Goal: Information Seeking & Learning: Find specific fact

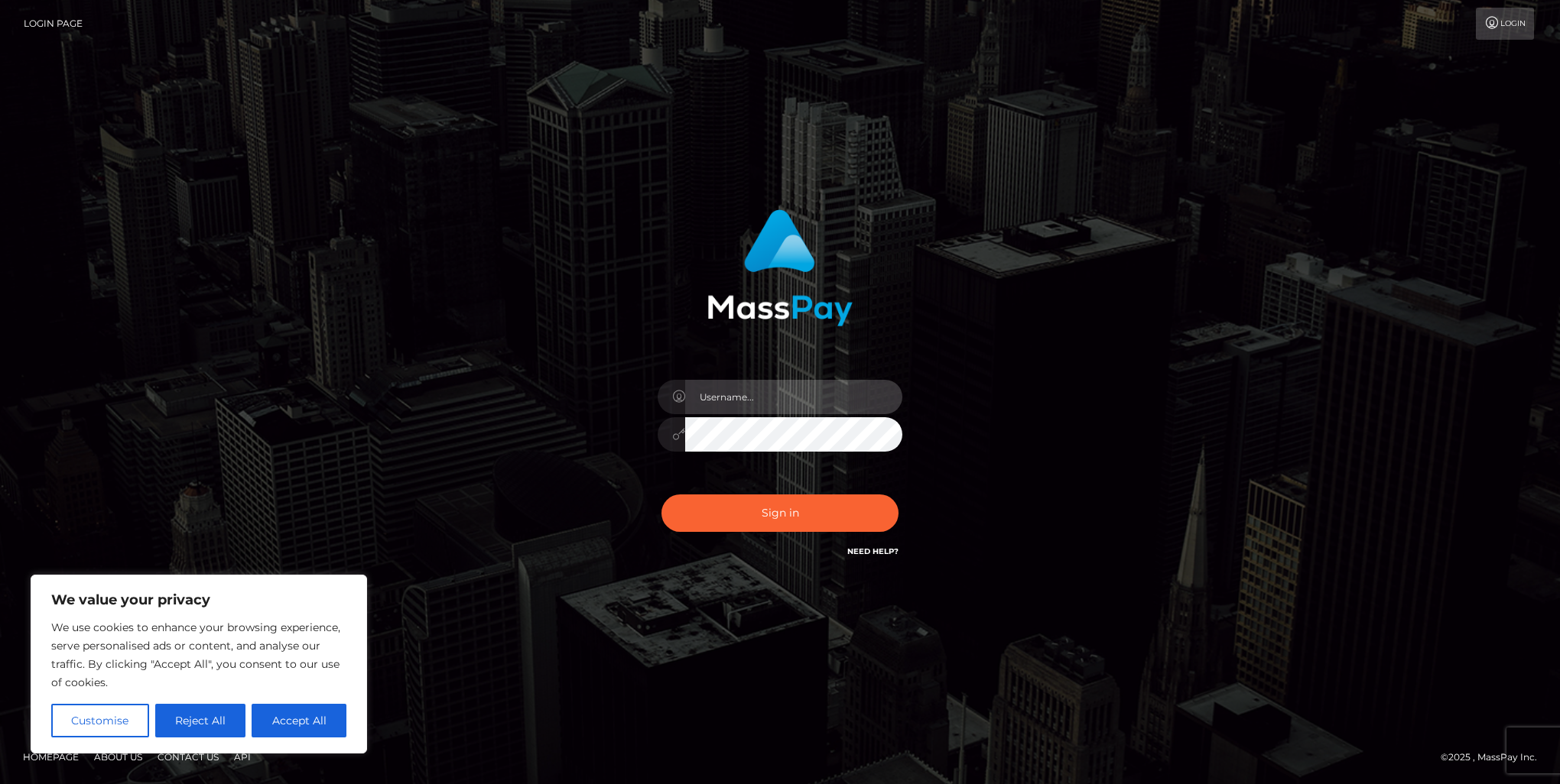
type input "marnie.of"
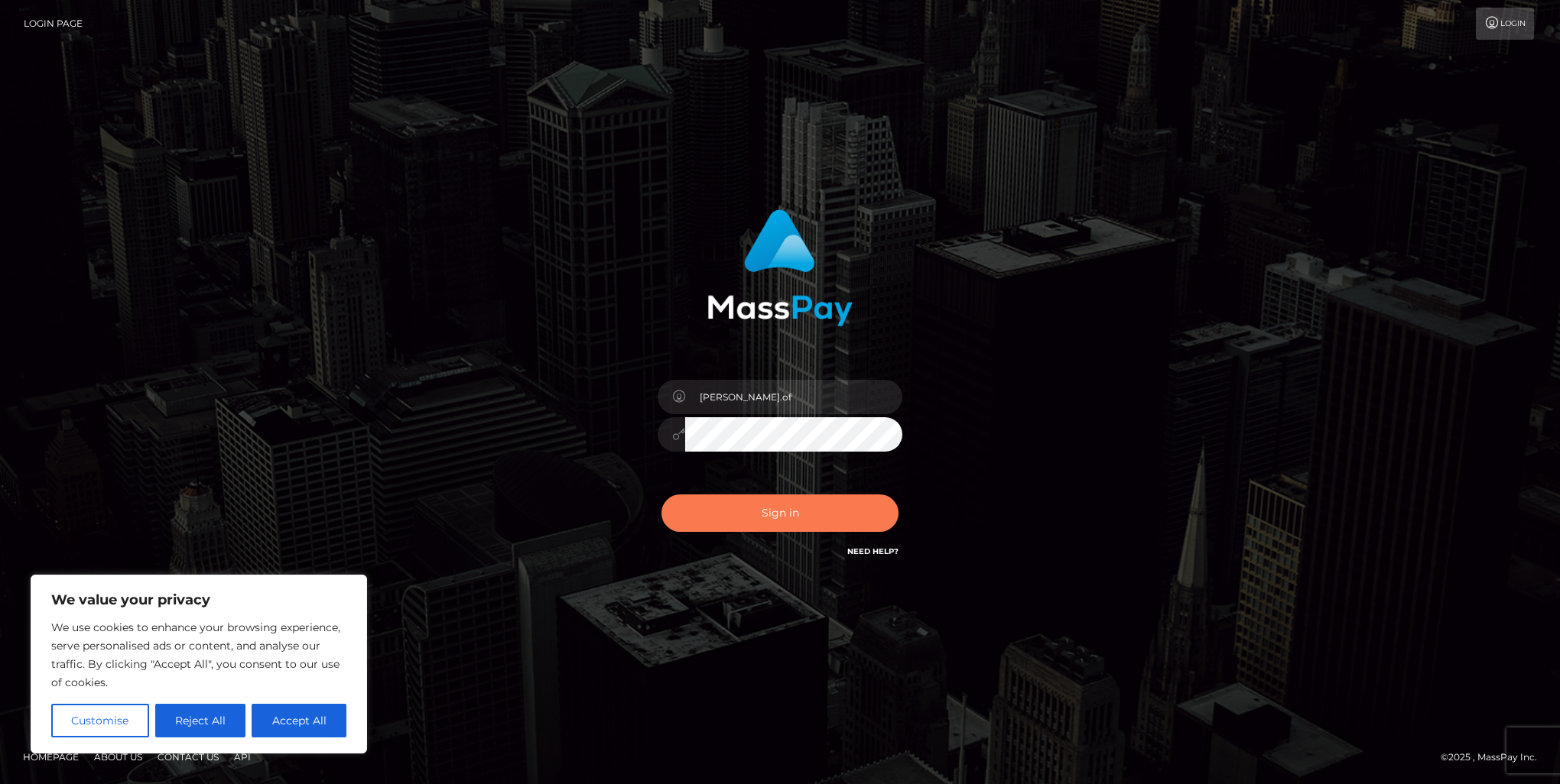
click at [804, 524] on button "Sign in" at bounding box center [780, 513] width 237 height 37
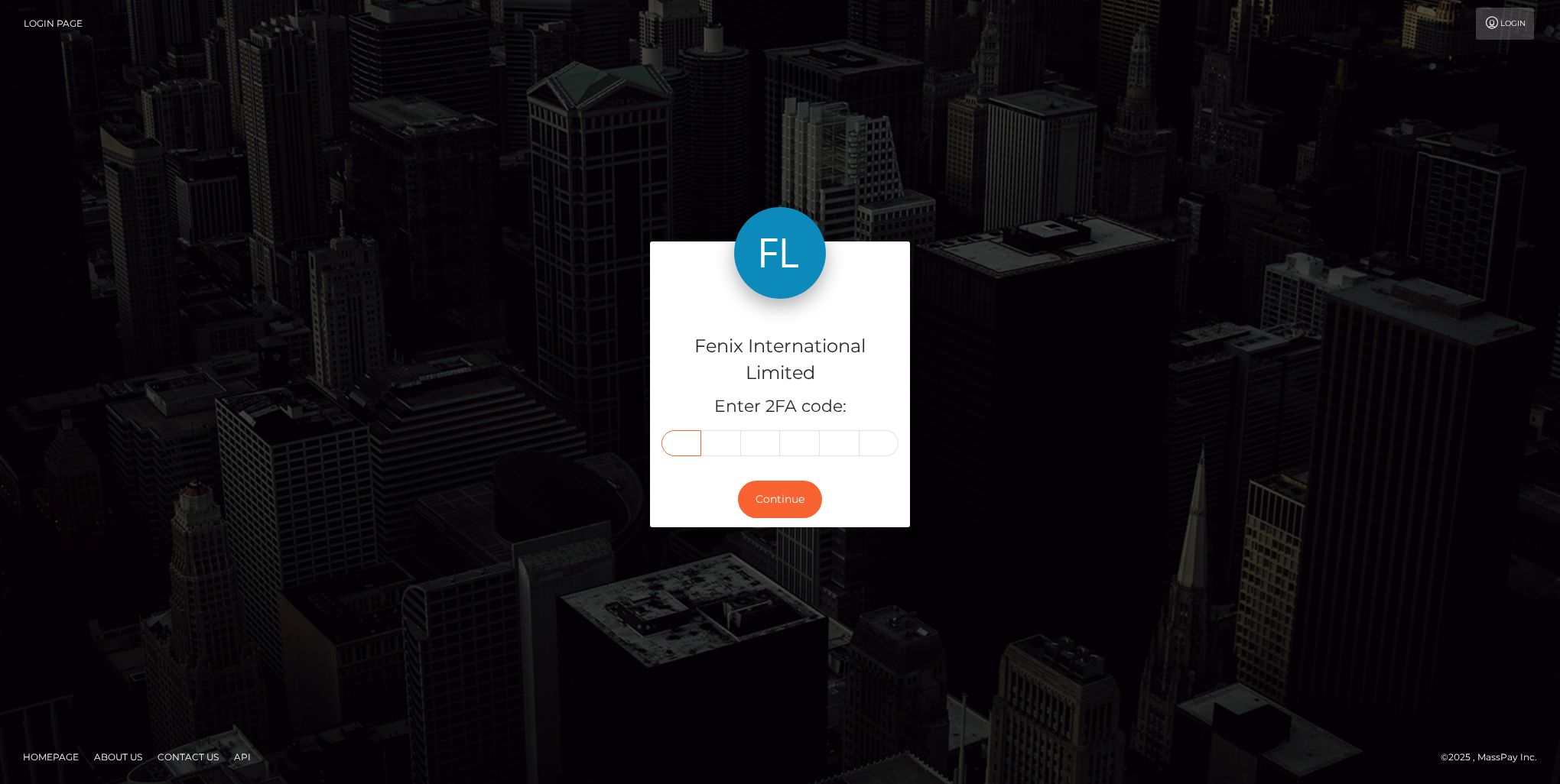
click at [691, 441] on input "text" at bounding box center [681, 444] width 39 height 26
type input "8"
type input "6"
type input "2"
type input "3"
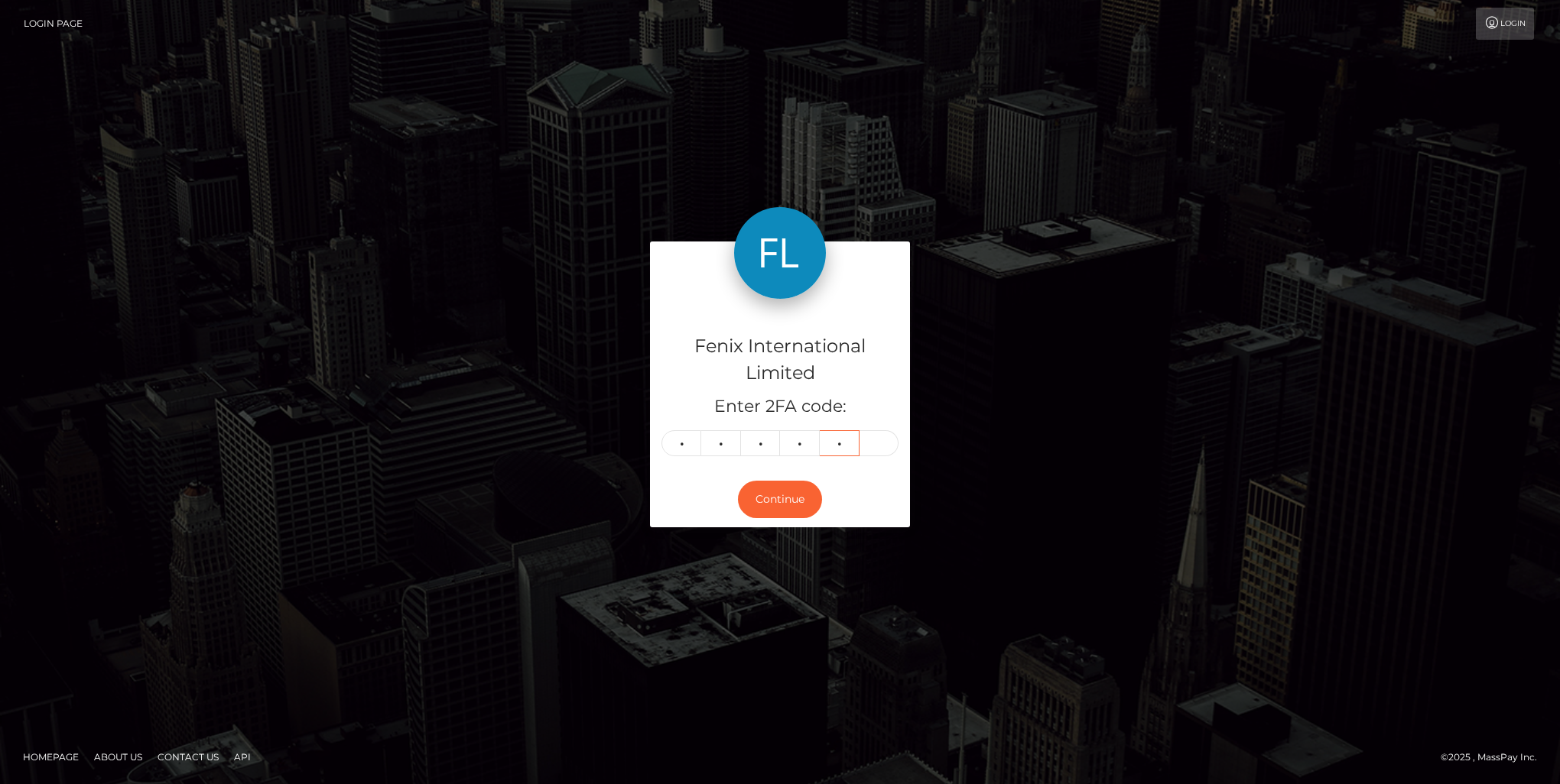
type input "5"
click at [787, 491] on button "Continue" at bounding box center [780, 499] width 84 height 37
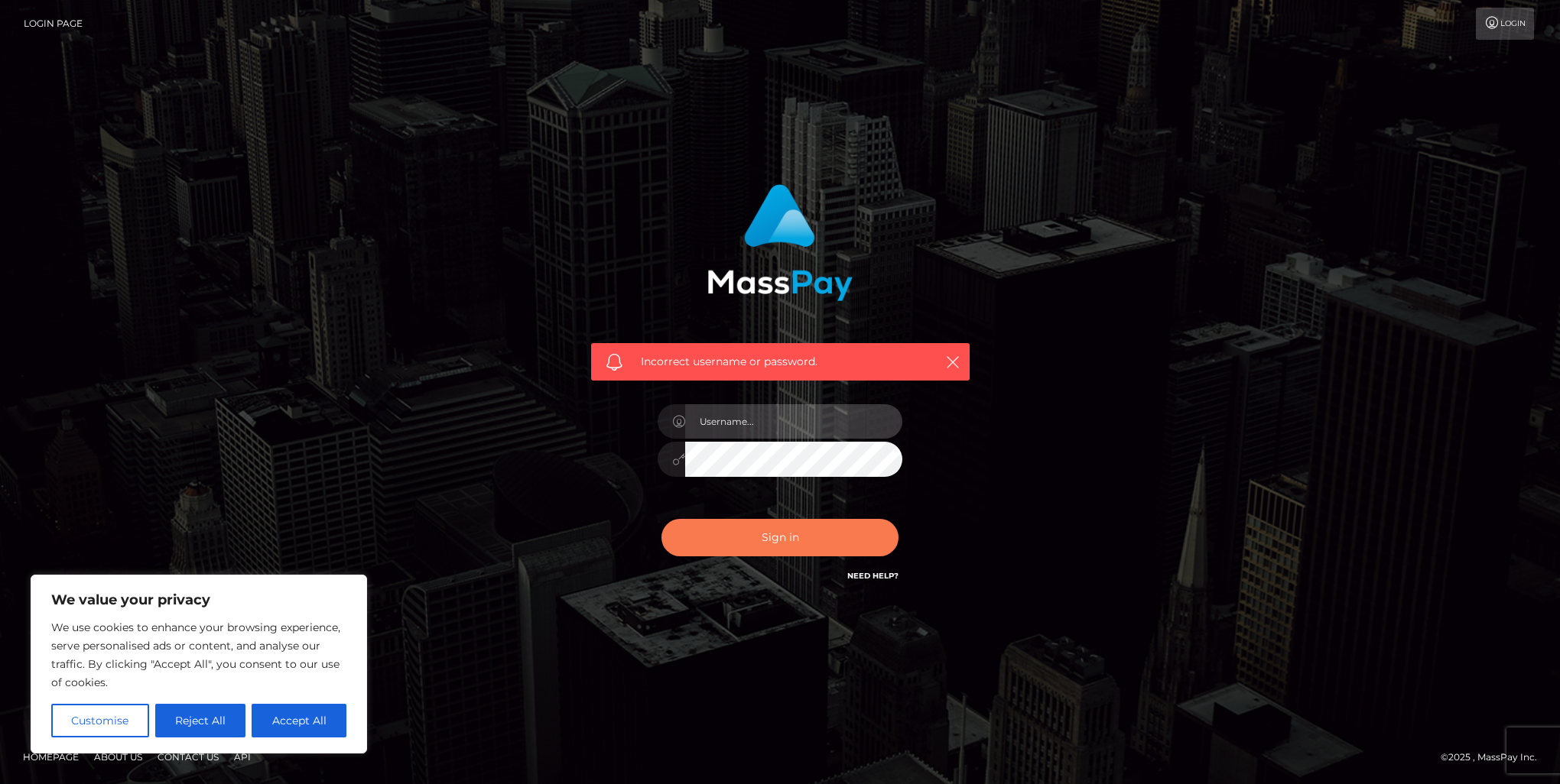
type input "marnie.of"
click at [786, 537] on button "Sign in" at bounding box center [780, 537] width 237 height 37
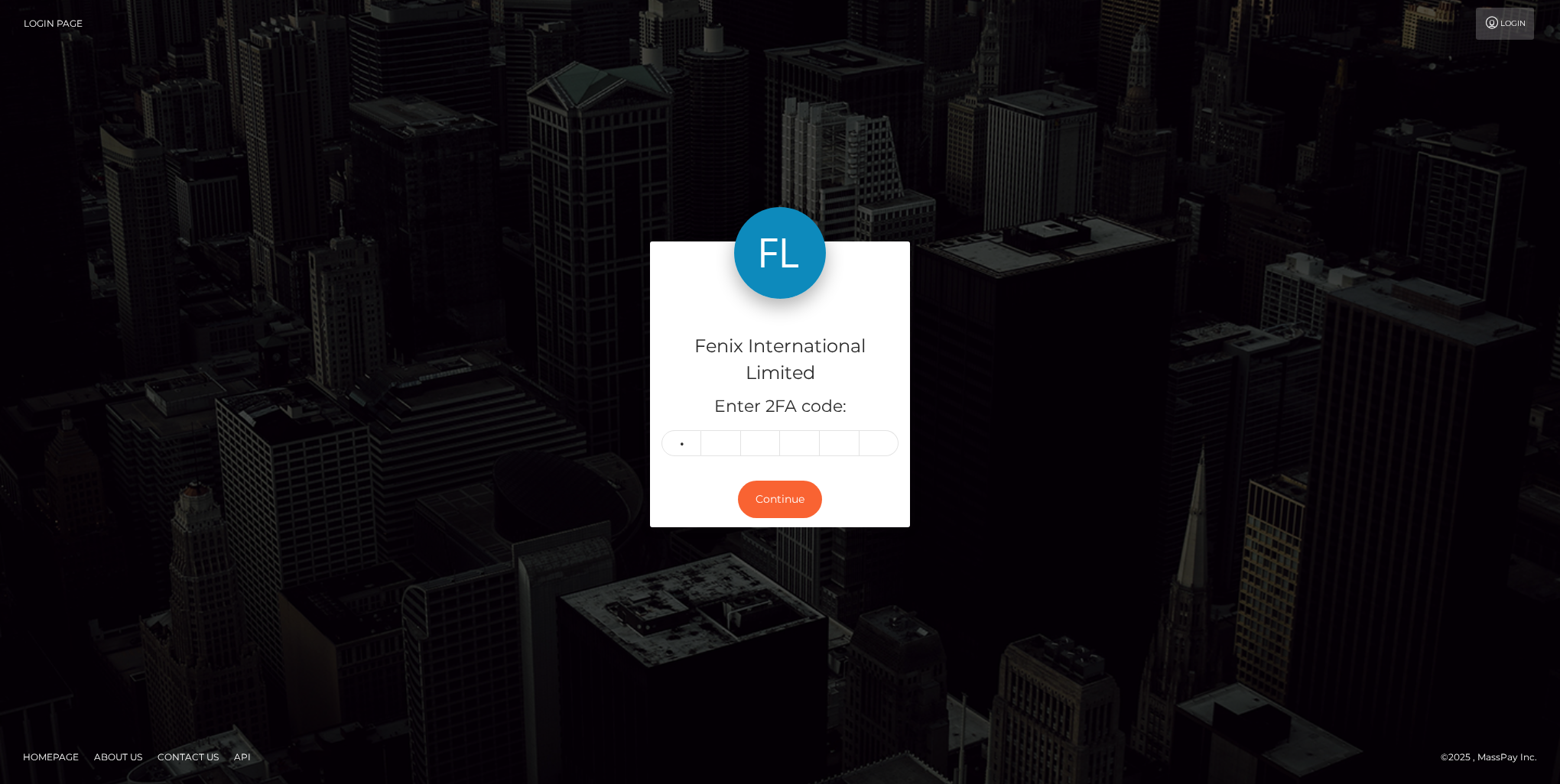
type input "5"
type input "1"
type input "7"
type input "0"
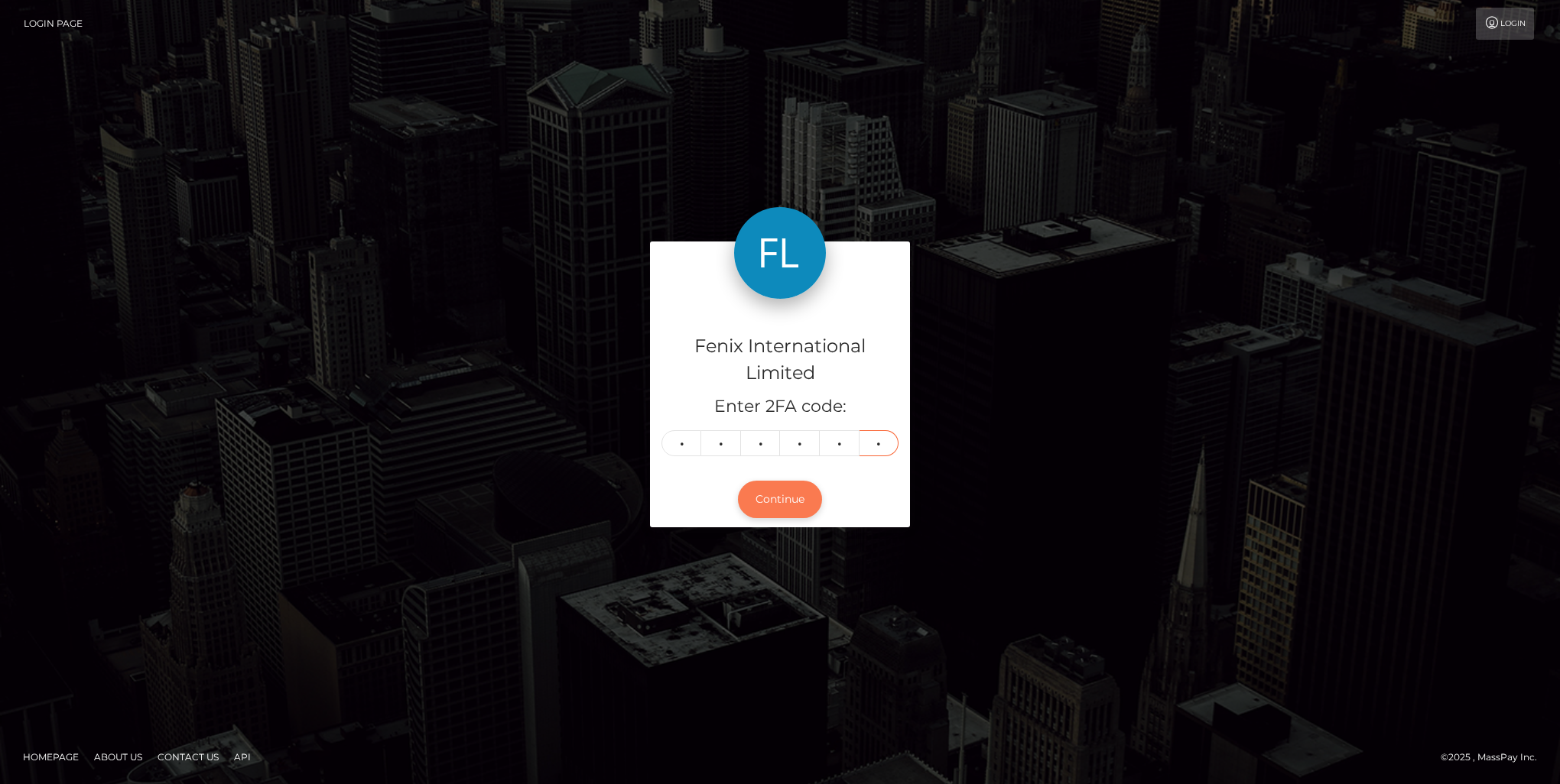
type input "3"
click at [783, 502] on button "Continue" at bounding box center [780, 499] width 84 height 37
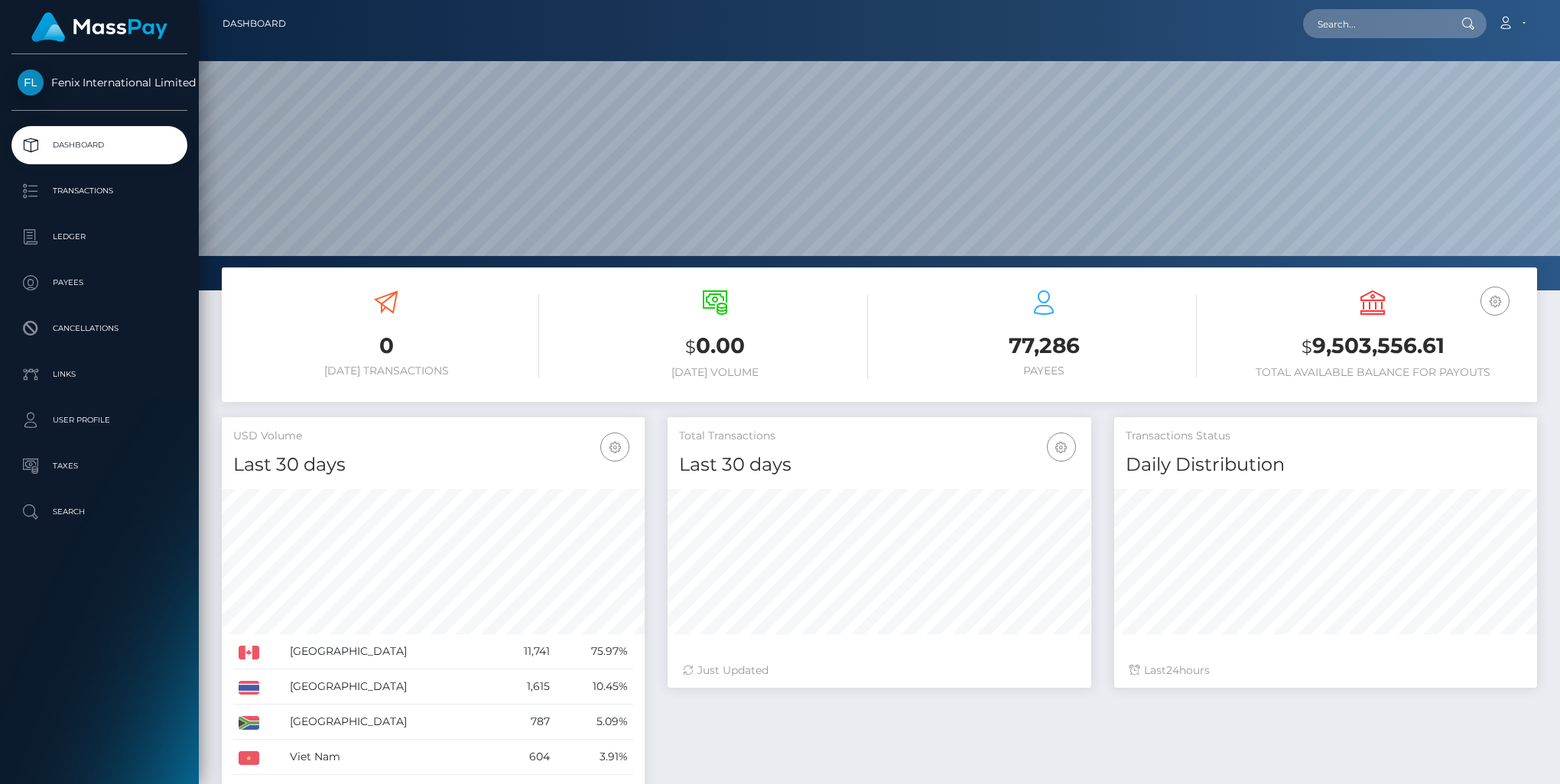
scroll to position [271, 422]
click at [73, 189] on p "Transactions" at bounding box center [100, 191] width 164 height 23
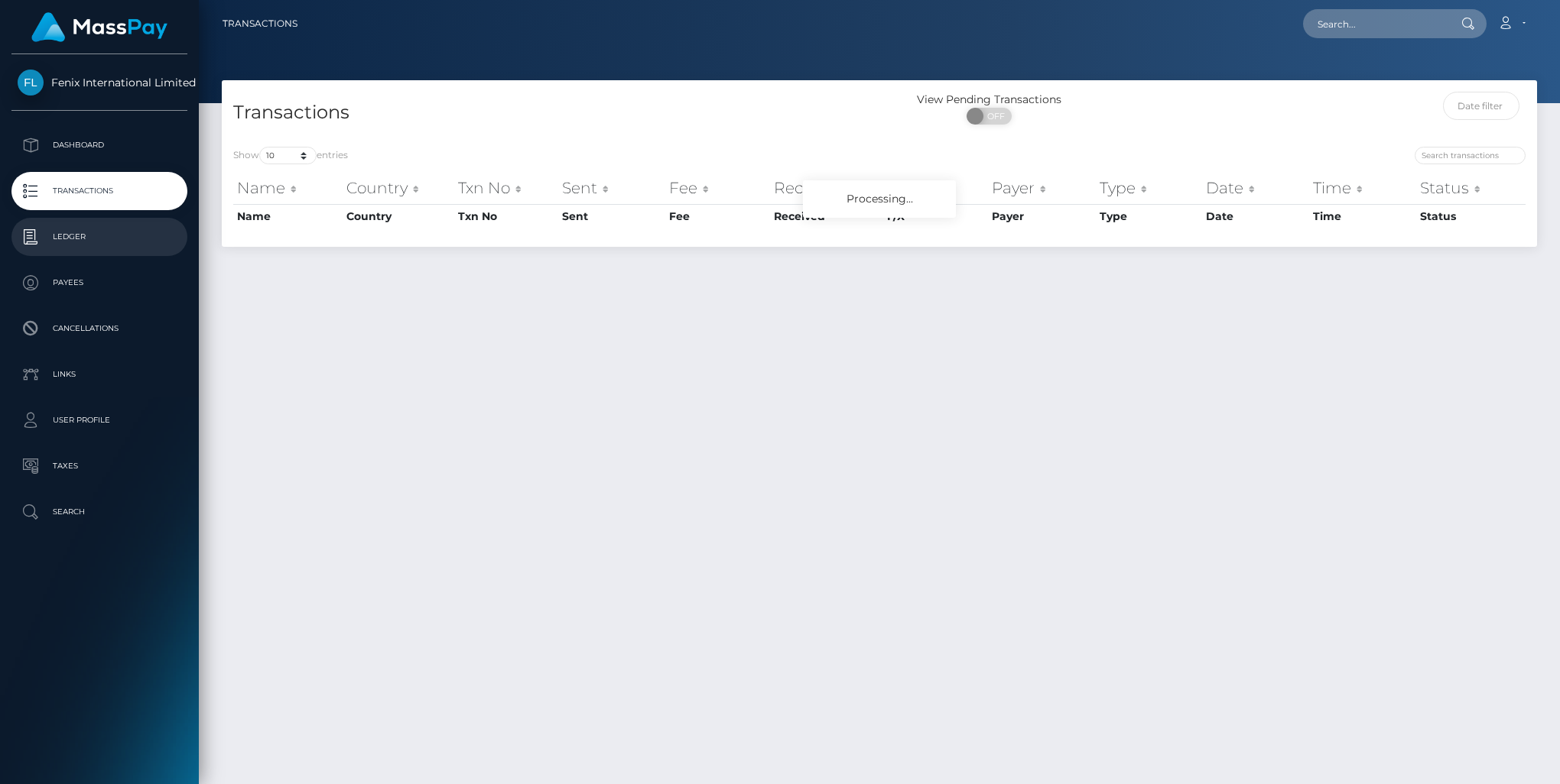
click at [104, 242] on p "Ledger" at bounding box center [100, 237] width 164 height 23
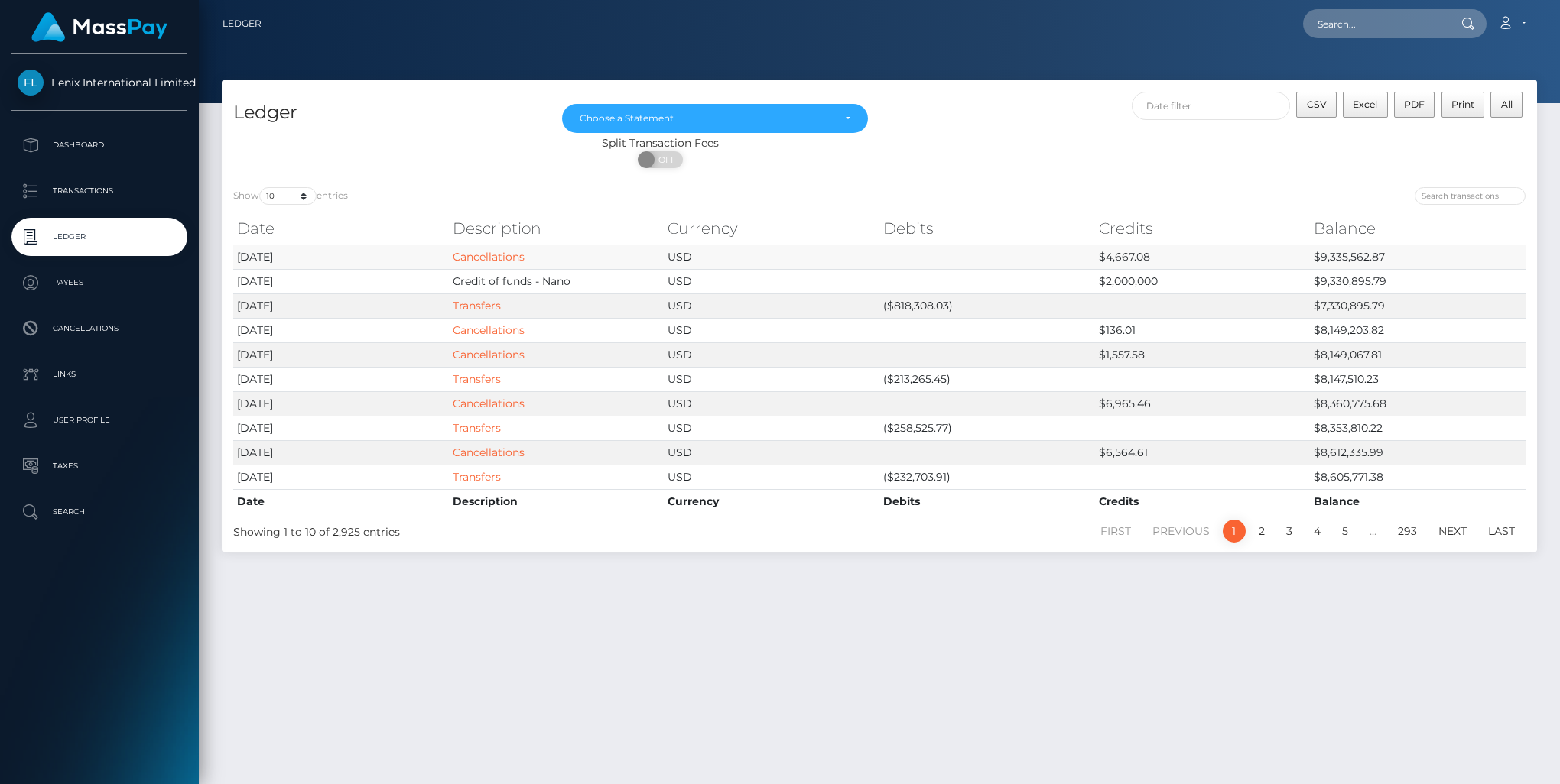
click at [1356, 257] on td "$9,335,562.87" at bounding box center [1417, 257] width 216 height 25
copy td "9,335,562.87"
